Goal: Register for event/course

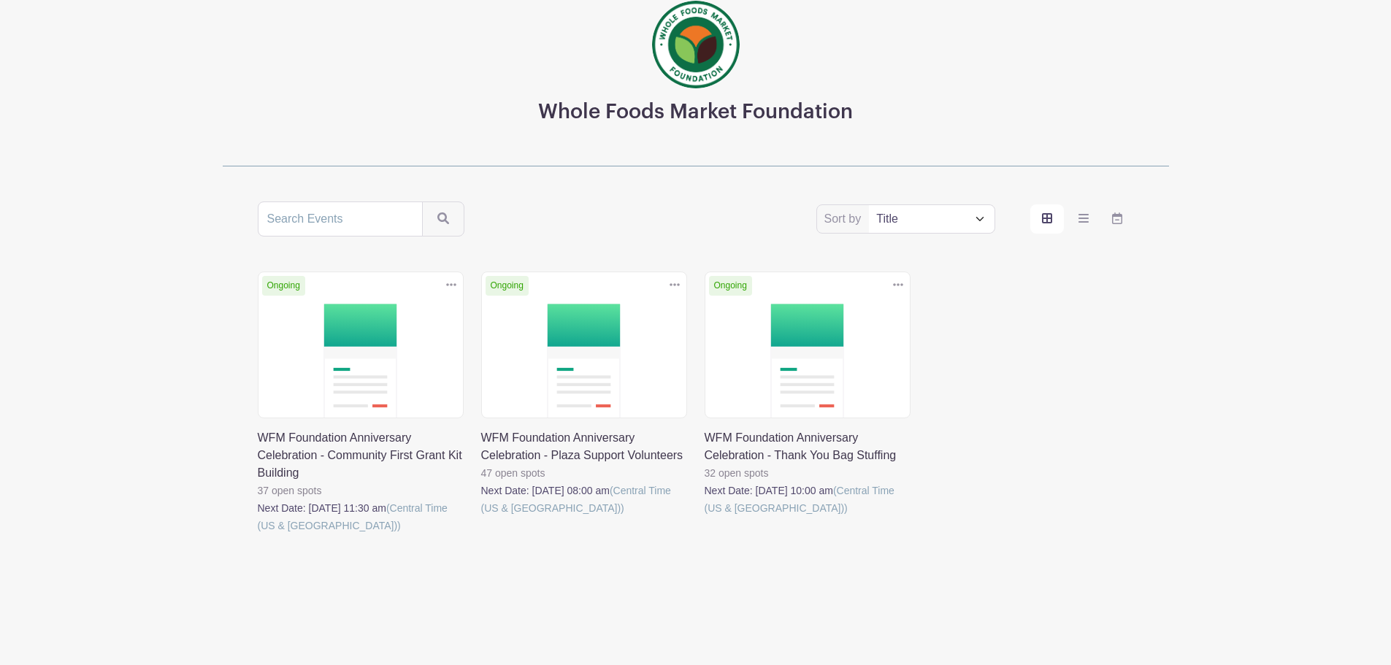
scroll to position [89, 0]
click at [481, 516] on link at bounding box center [481, 516] width 0 height 0
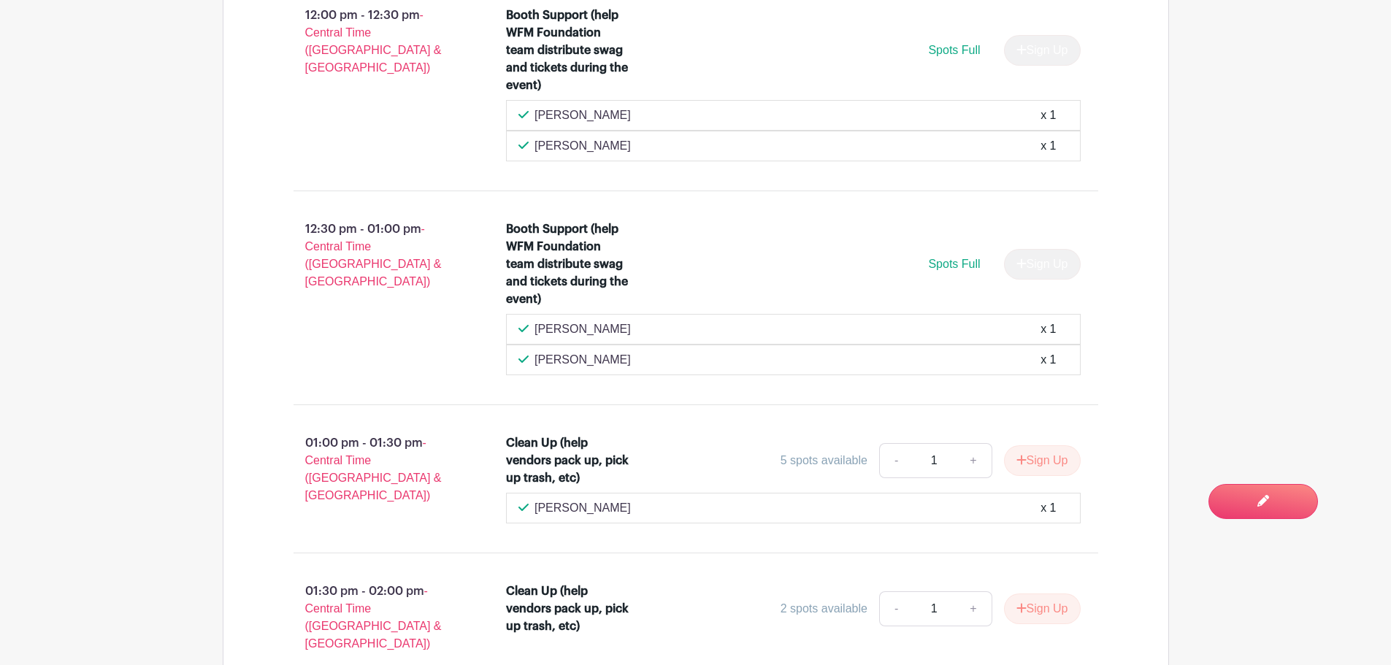
scroll to position [3747, 0]
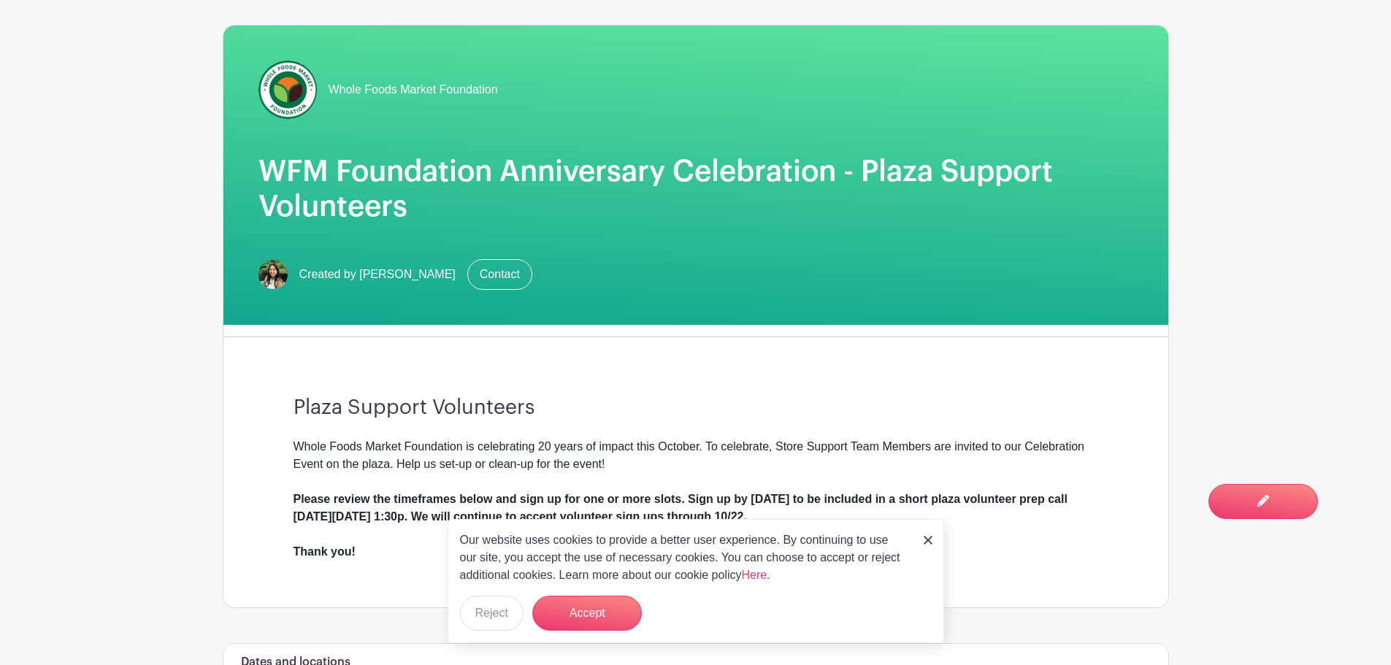
scroll to position [89, 0]
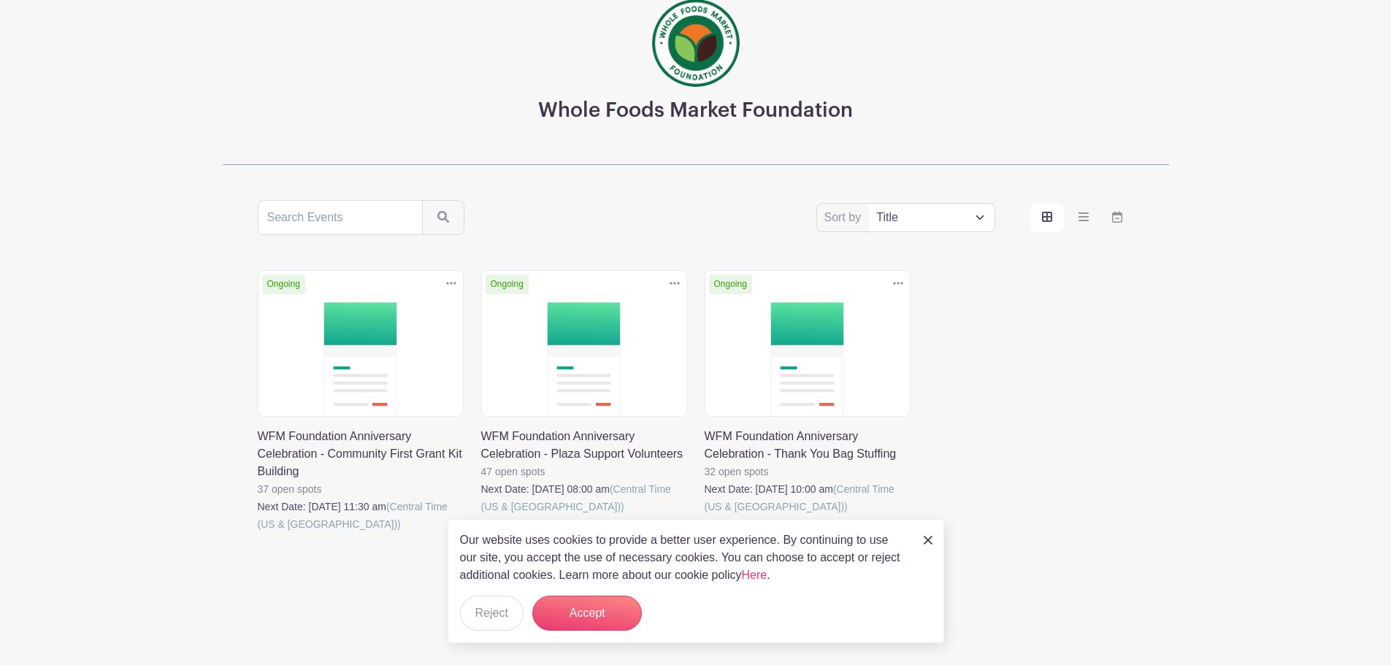
click at [705, 516] on link at bounding box center [705, 516] width 0 height 0
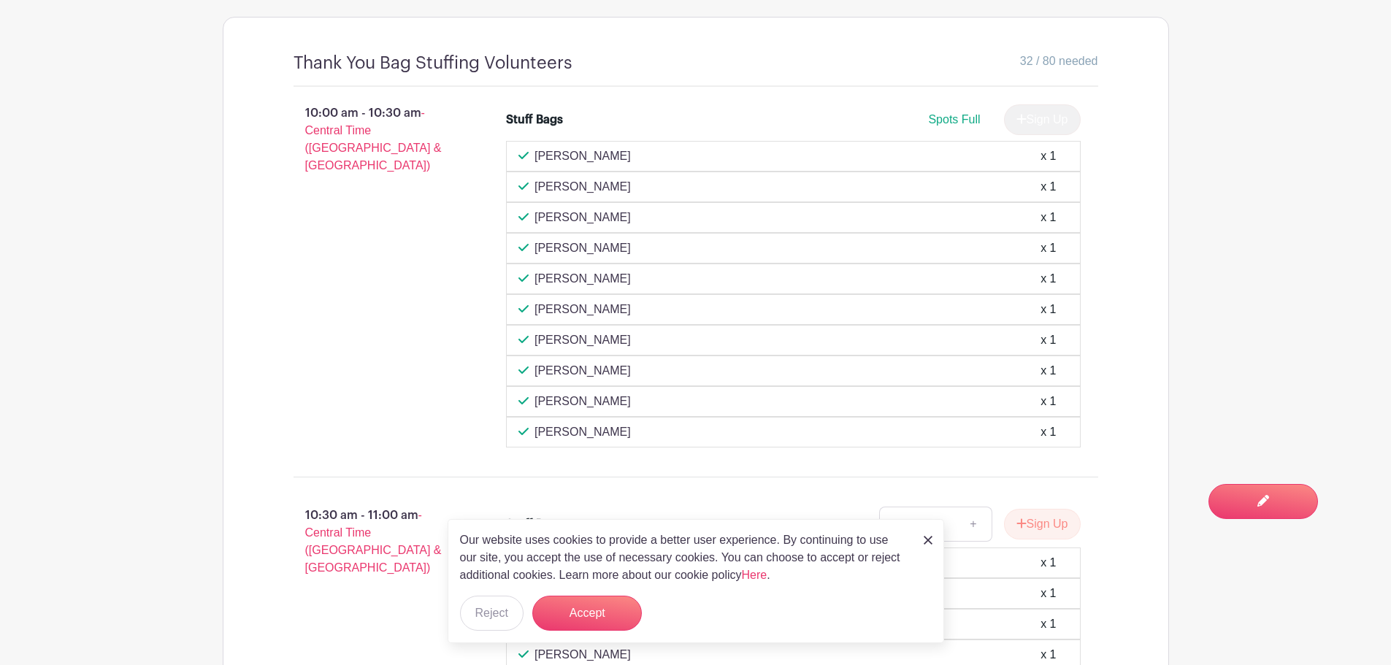
scroll to position [1095, 0]
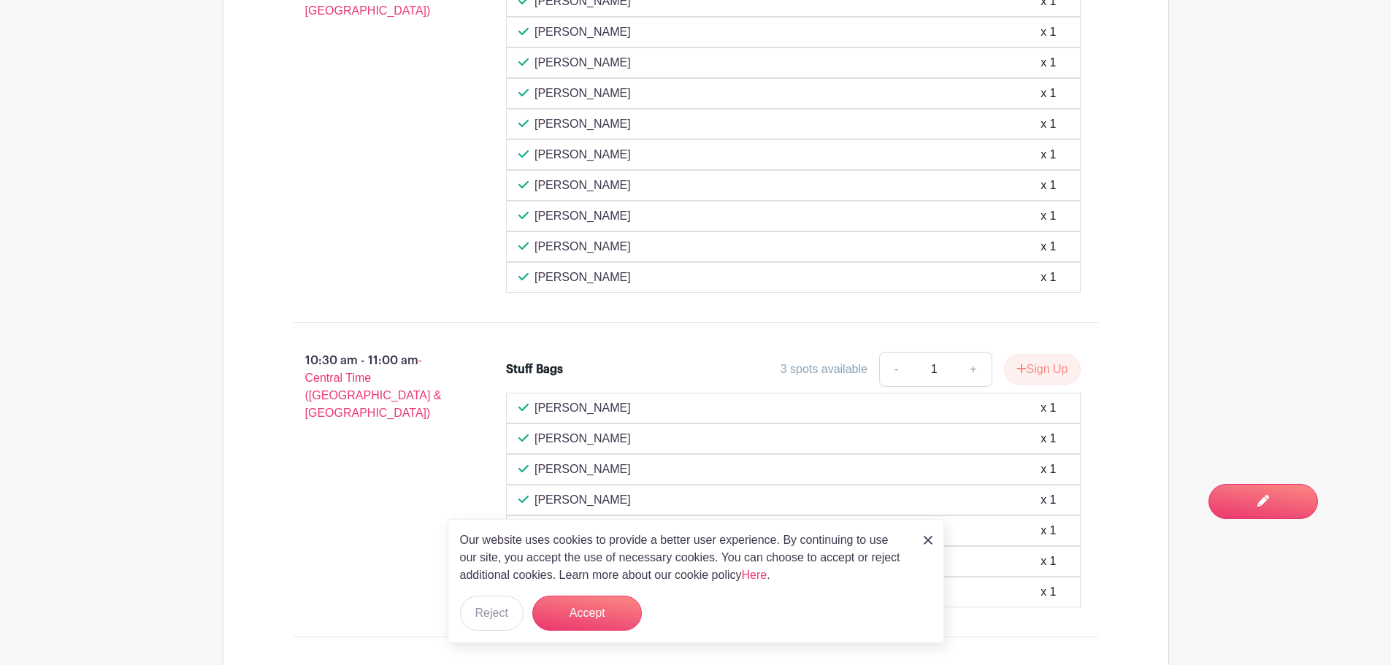
click at [929, 533] on link at bounding box center [928, 540] width 9 height 18
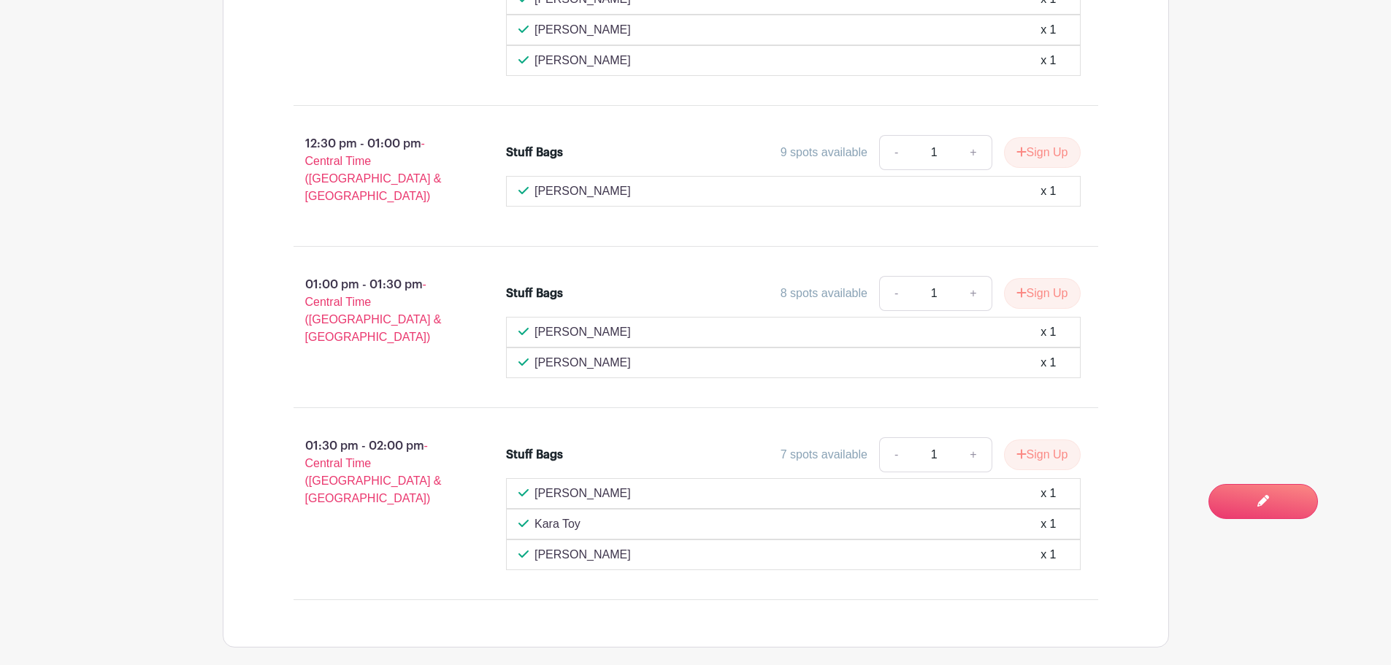
scroll to position [2757, 0]
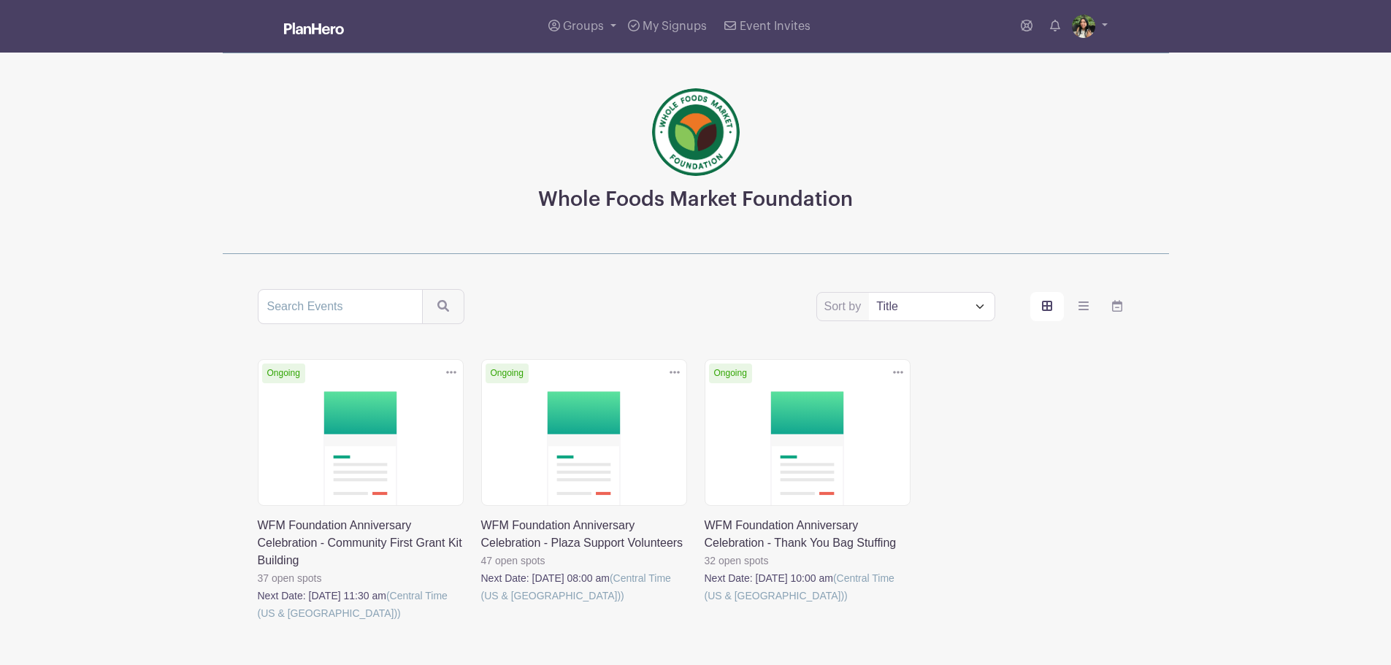
click at [258, 622] on link at bounding box center [258, 622] width 0 height 0
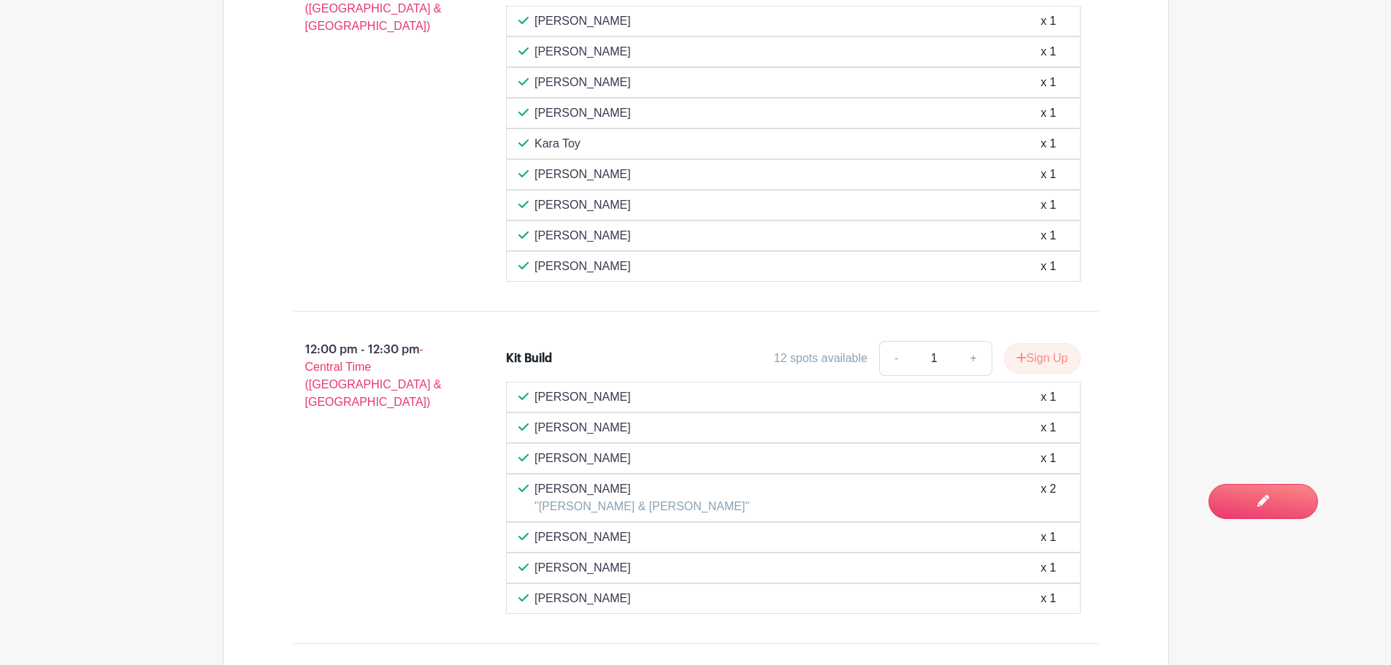
scroll to position [1043, 0]
